Goal: Task Accomplishment & Management: Use online tool/utility

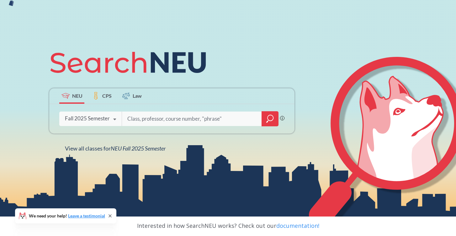
scroll to position [44, 0]
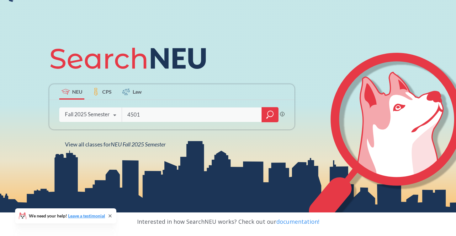
type input "4501"
click at [268, 115] on icon "magnifying glass" at bounding box center [270, 114] width 8 height 9
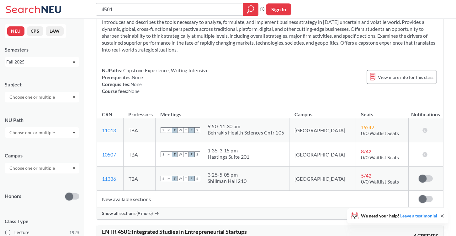
scroll to position [33, 0]
click at [142, 210] on span "Show all sections (9 more)" at bounding box center [127, 213] width 51 height 6
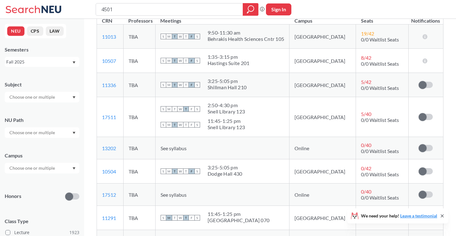
scroll to position [126, 0]
click at [425, 145] on label at bounding box center [426, 148] width 14 height 6
click at [419, 145] on input "checkbox" at bounding box center [419, 145] width 0 height 0
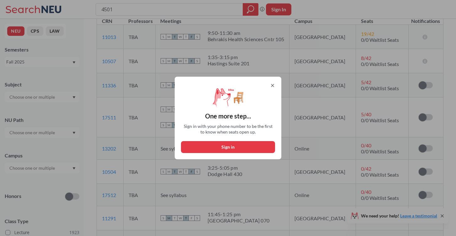
click at [254, 148] on button "Sign in" at bounding box center [228, 147] width 94 height 12
select select "US"
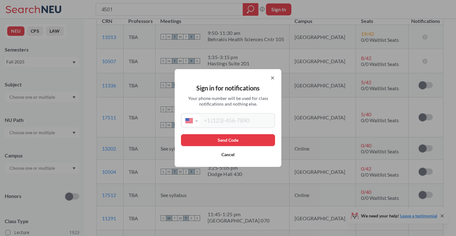
click at [243, 123] on input "tel" at bounding box center [236, 120] width 73 height 12
type input "[PHONE_NUMBER]"
click at [252, 142] on button "Send Code" at bounding box center [228, 140] width 94 height 12
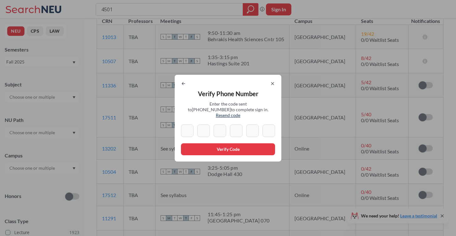
type input "8"
type input "0"
type input "7"
type input "5"
type input "2"
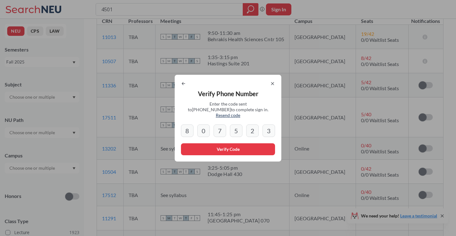
type input "3"
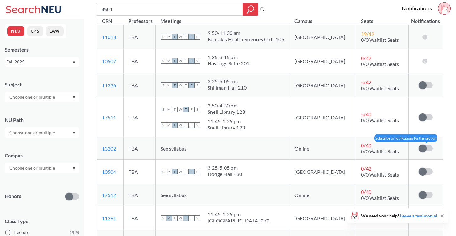
click at [424, 148] on span at bounding box center [423, 148] width 8 height 8
click at [419, 145] on input "checkbox" at bounding box center [419, 145] width 0 height 0
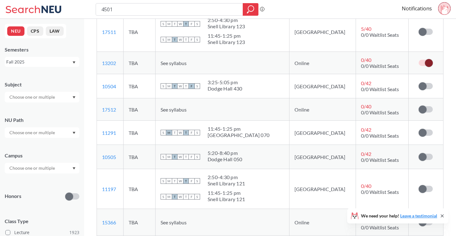
scroll to position [210, 0]
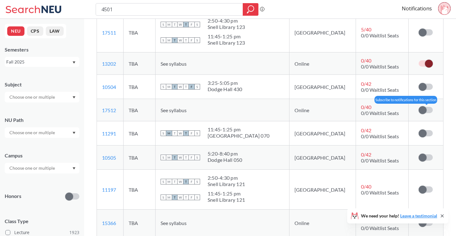
click at [424, 111] on span at bounding box center [423, 110] width 8 height 8
click at [419, 107] on input "checkbox" at bounding box center [419, 107] width 0 height 0
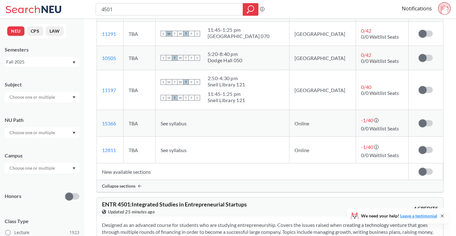
scroll to position [312, 0]
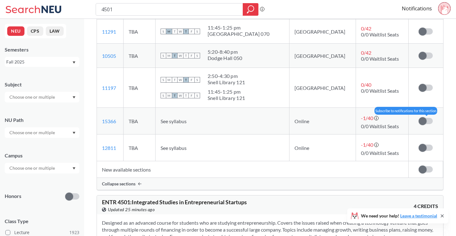
click at [423, 120] on span at bounding box center [423, 121] width 8 height 8
click at [419, 118] on input "checkbox" at bounding box center [419, 118] width 0 height 0
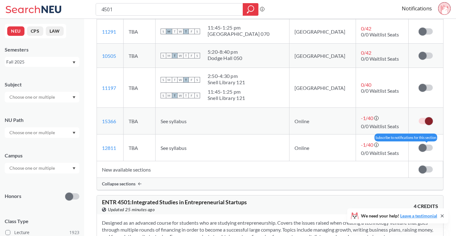
click at [426, 148] on span at bounding box center [423, 148] width 8 height 8
click at [419, 144] on input "checkbox" at bounding box center [419, 144] width 0 height 0
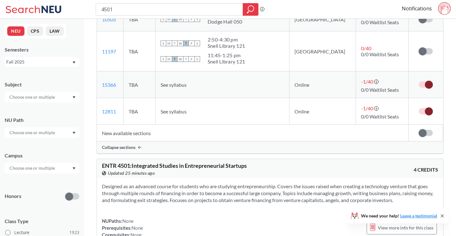
scroll to position [349, 0]
click at [122, 144] on span "Collapse sections" at bounding box center [119, 147] width 34 height 6
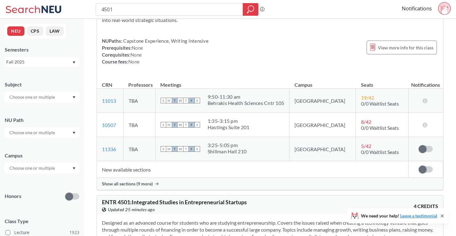
scroll to position [53, 0]
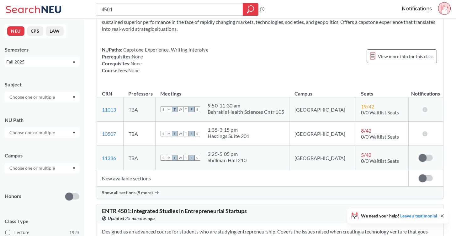
click at [136, 190] on span "Show all sections (9 more)" at bounding box center [127, 192] width 51 height 6
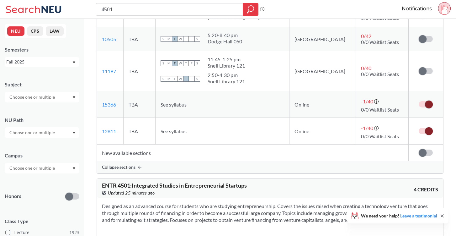
scroll to position [330, 0]
